Goal: Information Seeking & Learning: Check status

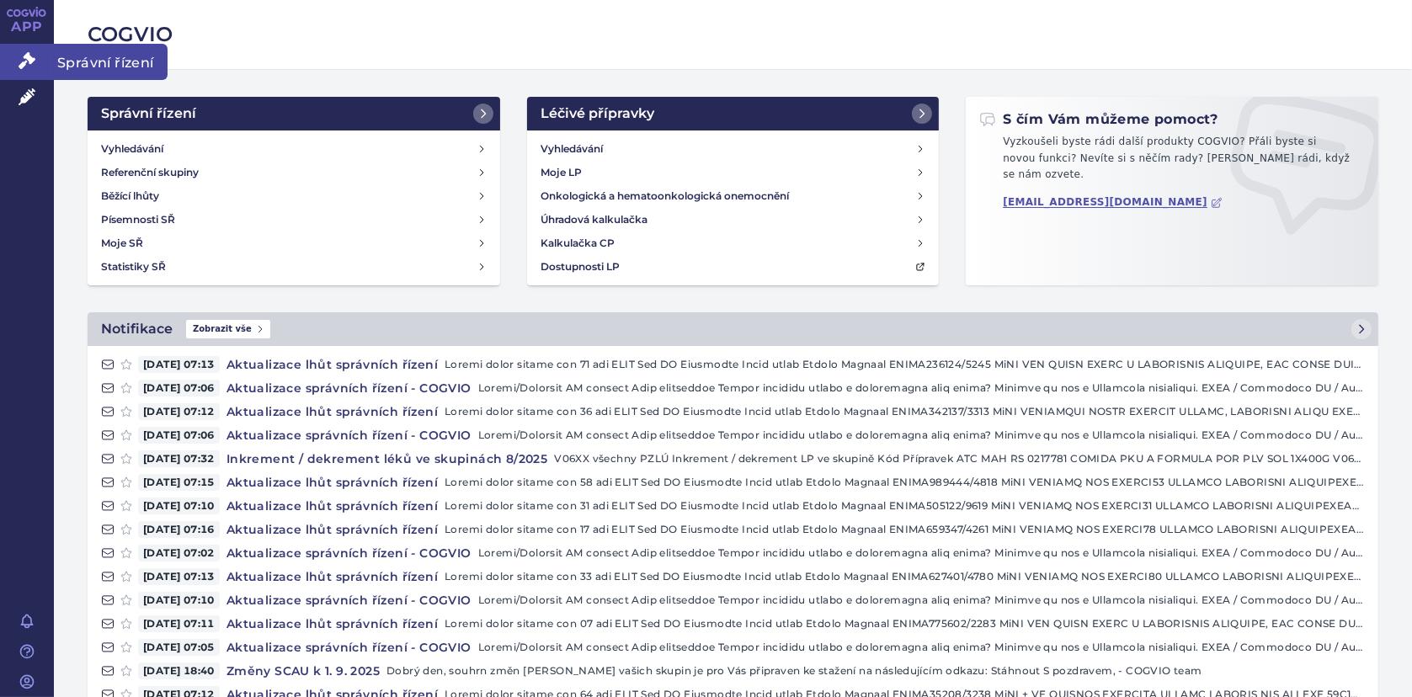
click at [17, 55] on link "Správní řízení" at bounding box center [27, 61] width 54 height 35
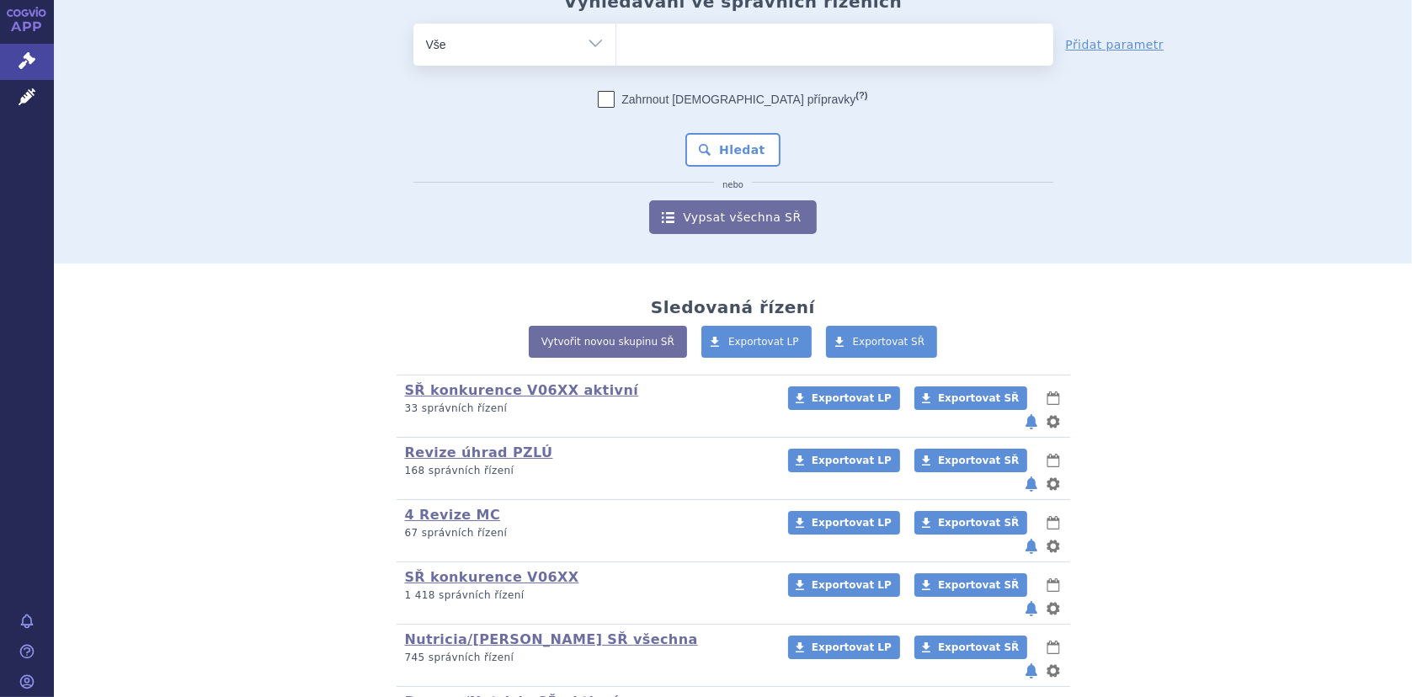
scroll to position [134, 0]
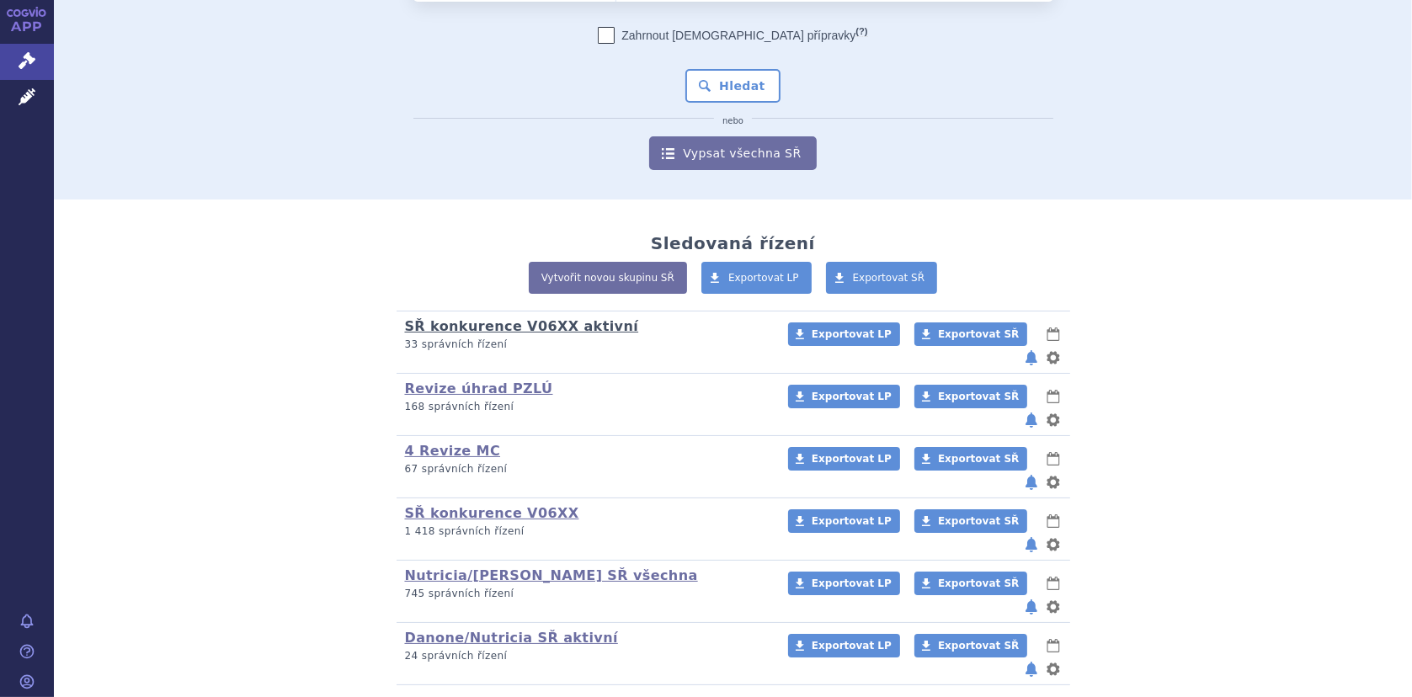
click at [459, 323] on link "SŘ konkurence V06XX aktivní" at bounding box center [522, 326] width 234 height 16
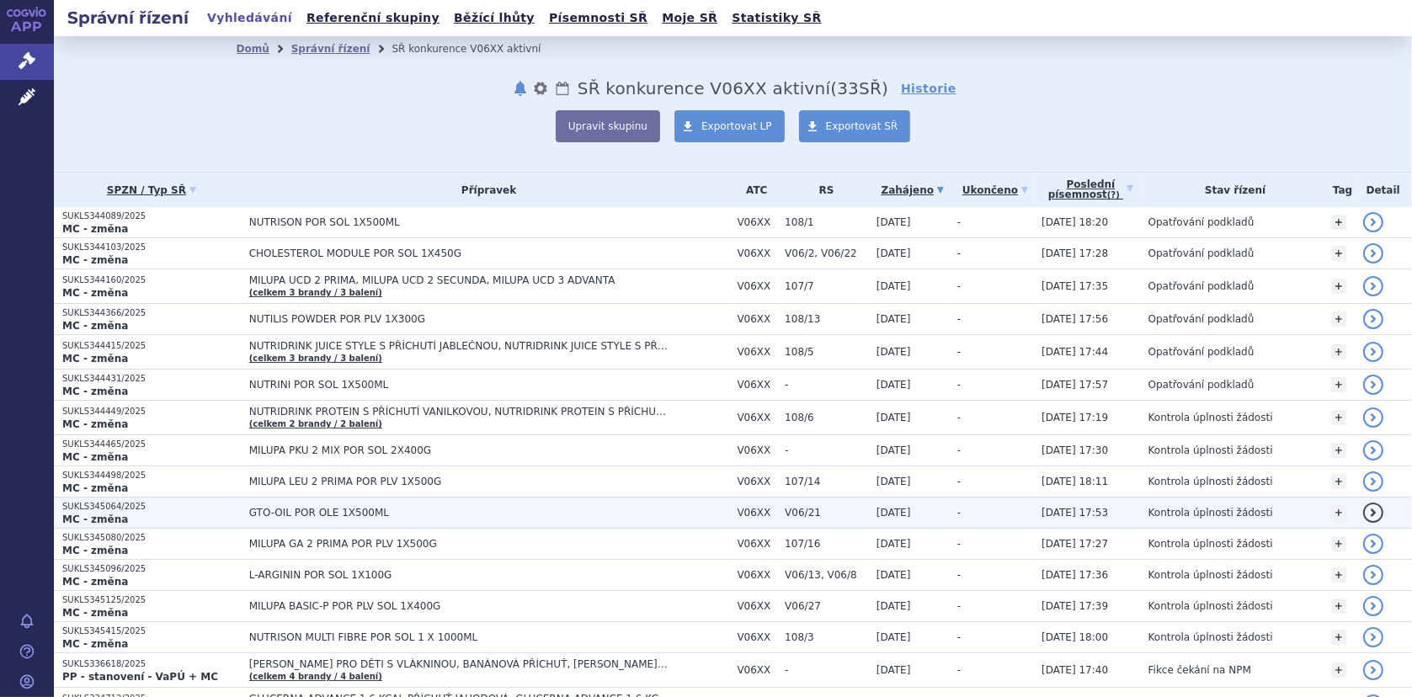
click at [298, 508] on span "GTO-OIL POR OLE 1X500ML" at bounding box center [459, 513] width 421 height 12
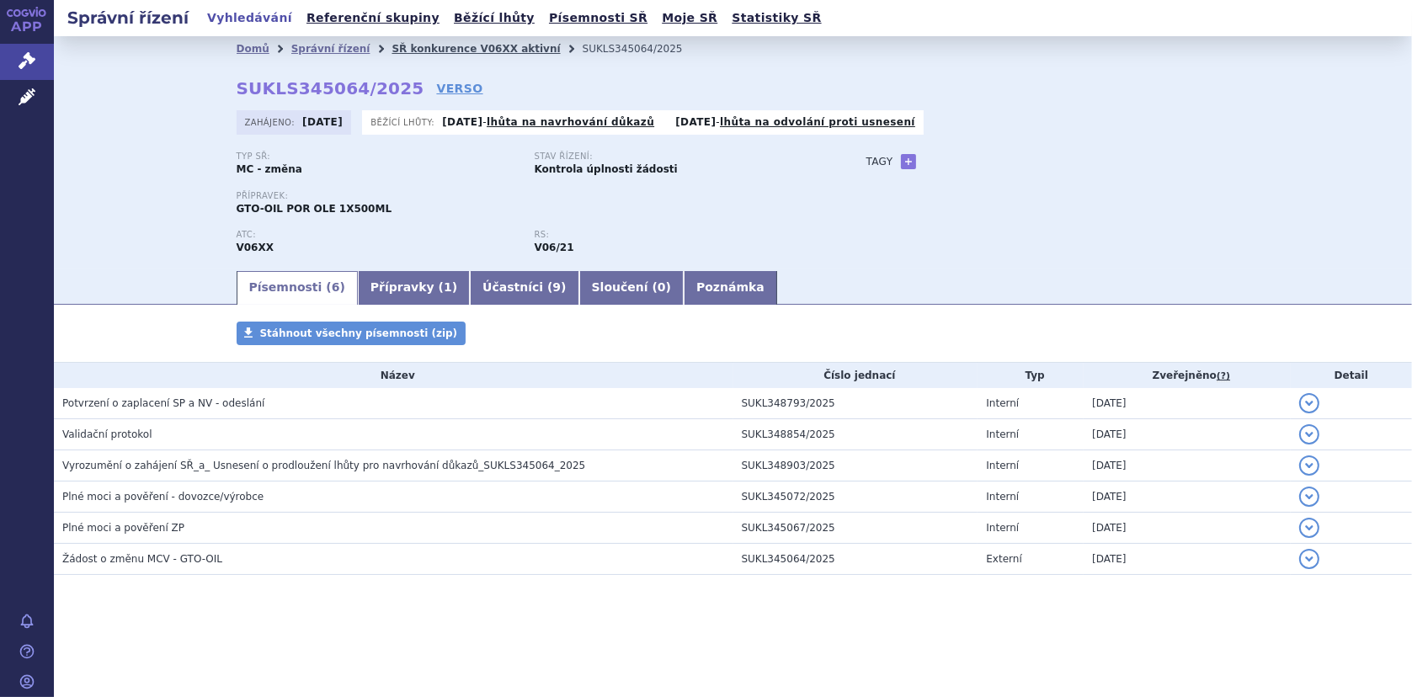
click at [436, 45] on link "SŘ konkurence V06XX aktivní" at bounding box center [475, 49] width 168 height 12
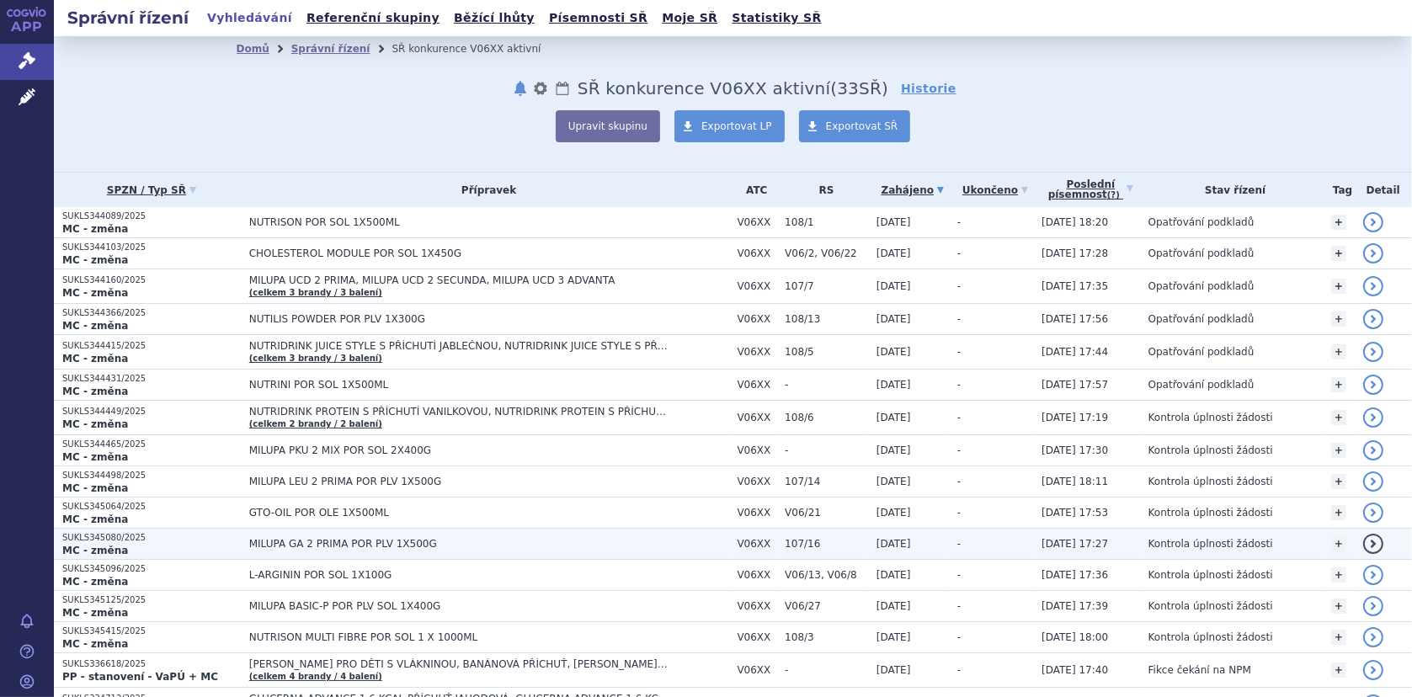
click at [347, 538] on span "MILUPA GA 2 PRIMA POR PLV 1X500G" at bounding box center [459, 544] width 421 height 12
